Goal: Check status: Check status

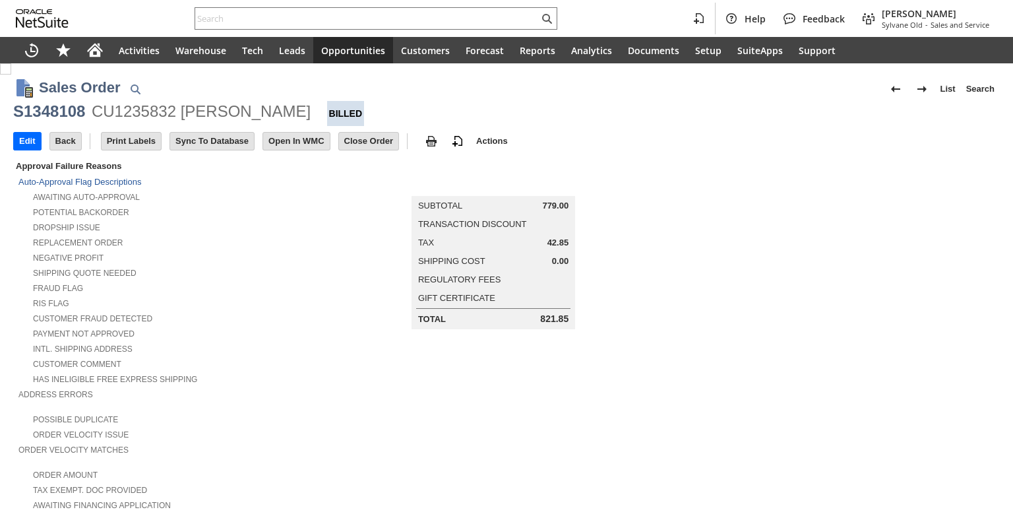
scroll to position [820, 0]
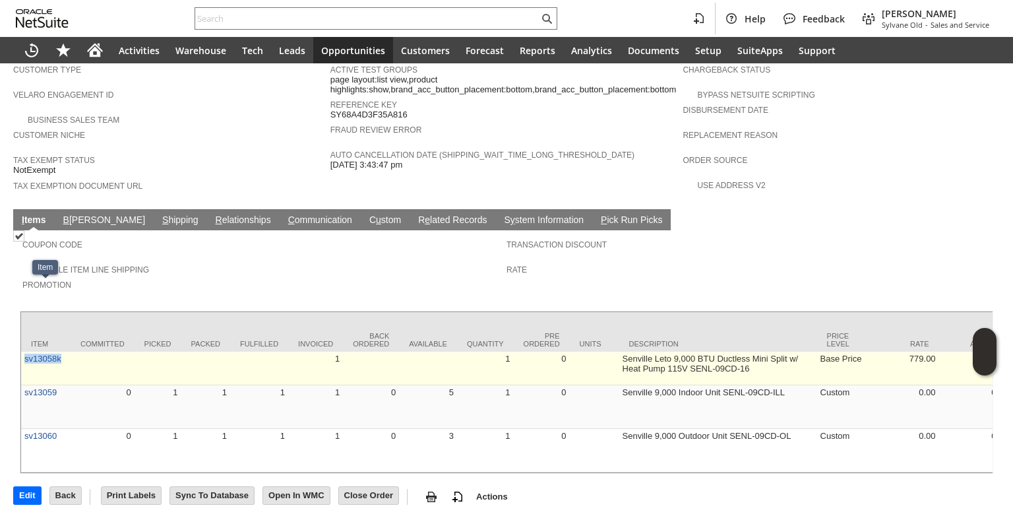
drag, startPoint x: 65, startPoint y: 294, endPoint x: 21, endPoint y: 297, distance: 44.4
click at [21, 352] on td "sv13058k" at bounding box center [45, 369] width 49 height 34
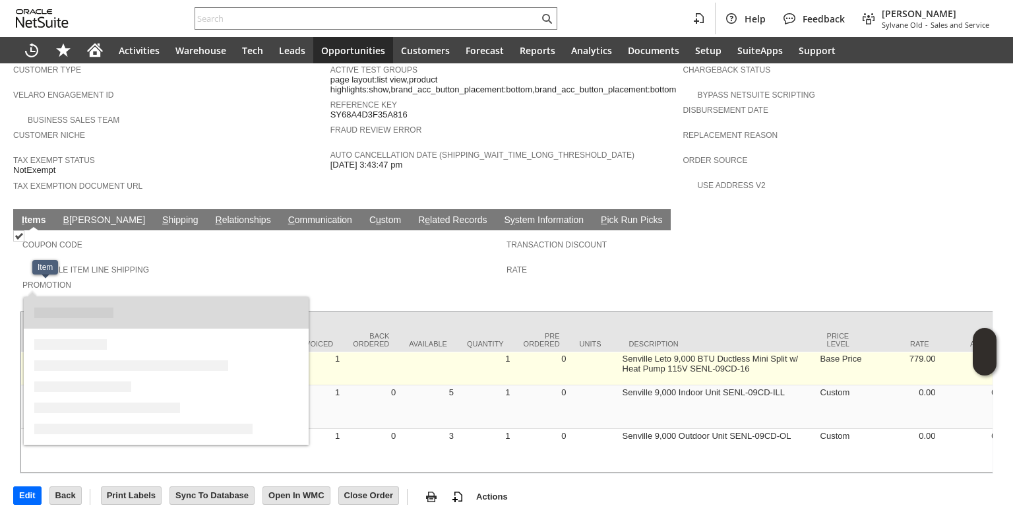
copy link "sv13058k"
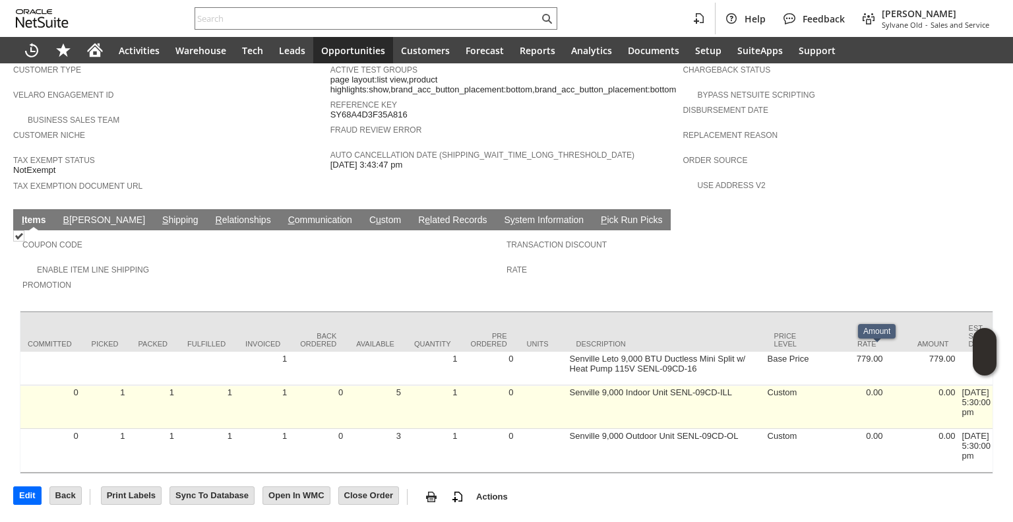
scroll to position [0, 49]
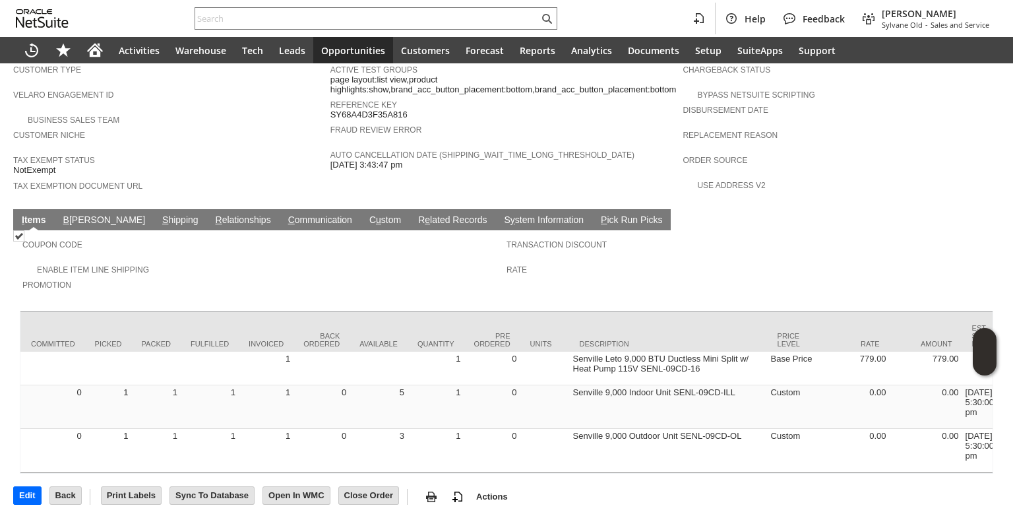
click at [159, 214] on link "S hipping" at bounding box center [180, 220] width 43 height 13
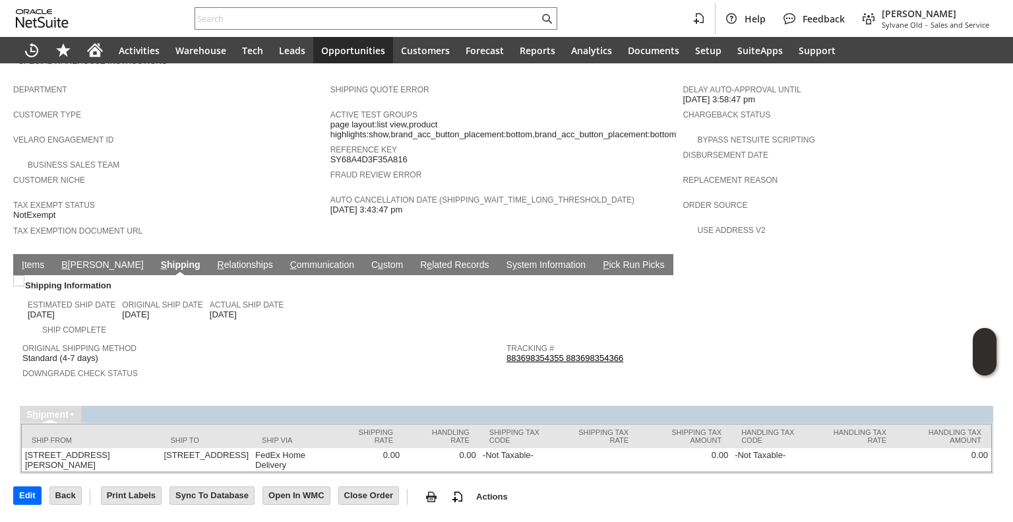
scroll to position [704, 0]
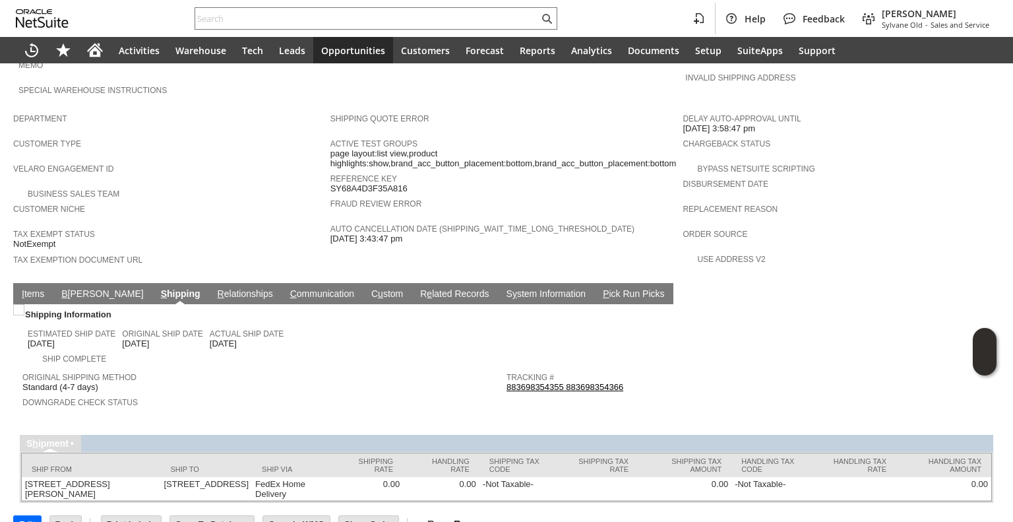
click at [228, 1] on div "Help Feedback [PERSON_NAME] [PERSON_NAME] - Sales and Service" at bounding box center [506, 18] width 1013 height 37
click at [33, 288] on link "I tems" at bounding box center [32, 294] width 29 height 13
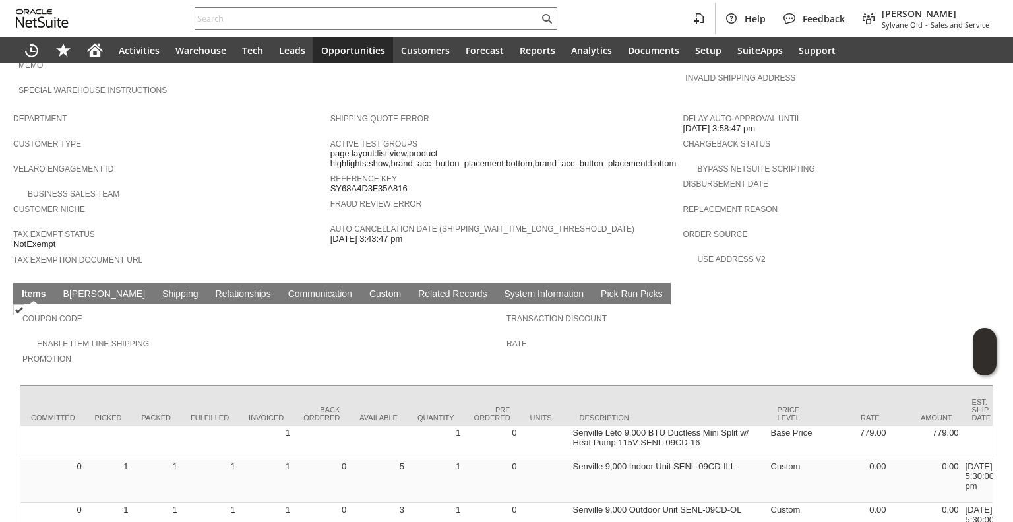
scroll to position [0, 49]
click at [250, 378] on div at bounding box center [507, 381] width 974 height 7
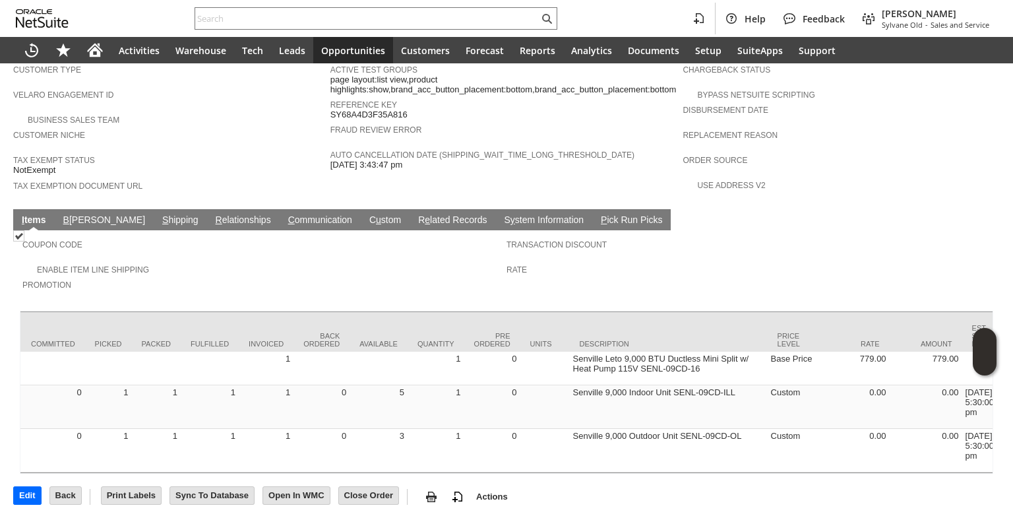
scroll to position [0, 0]
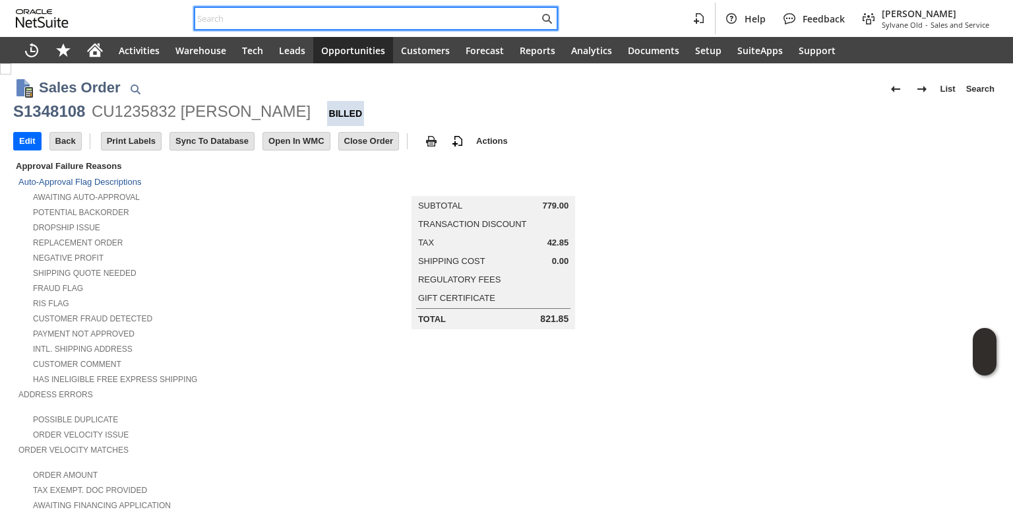
click at [344, 26] on input "text" at bounding box center [367, 19] width 344 height 16
paste input "SO12626"
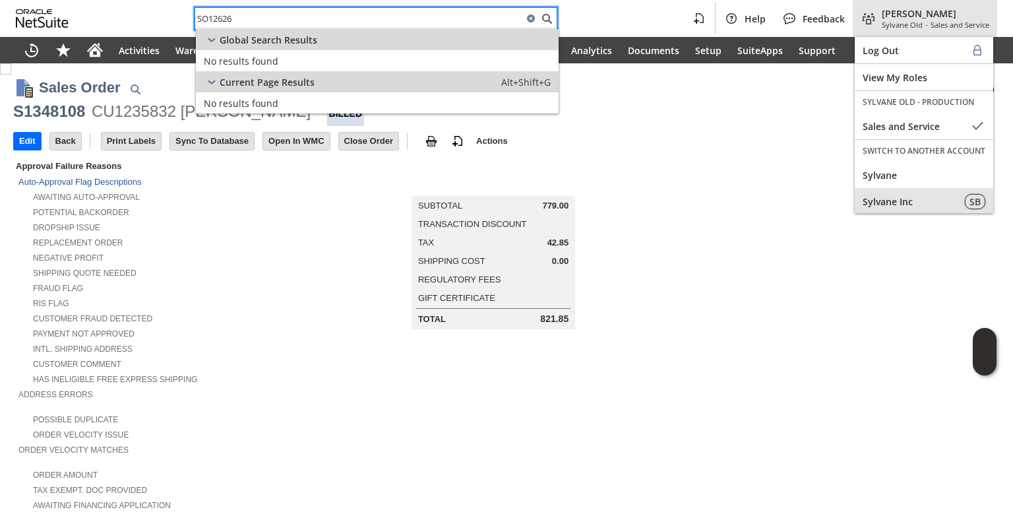
type input "SO12626"
click at [884, 188] on div "Sylvane Inc" at bounding box center [924, 201] width 139 height 26
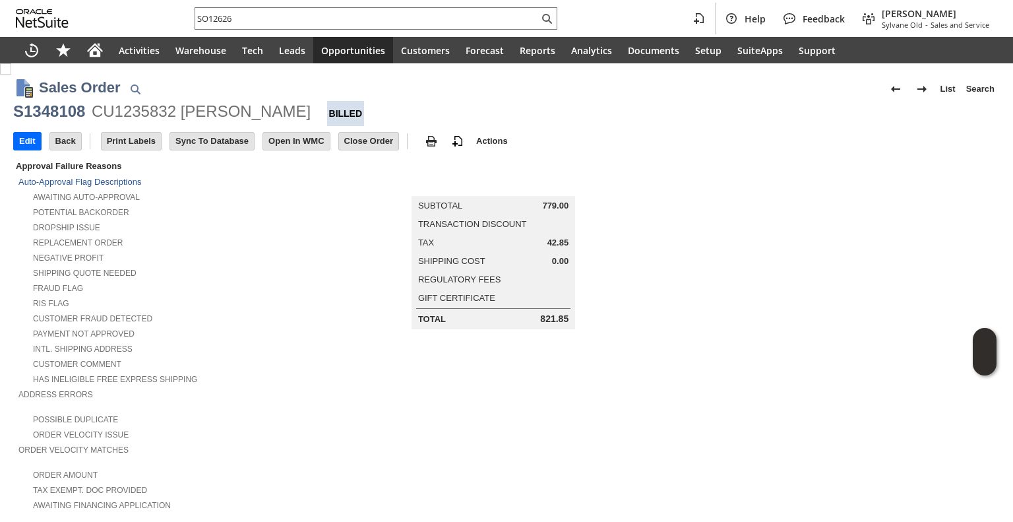
click at [892, 174] on td at bounding box center [841, 335] width 317 height 354
